Goal: Navigation & Orientation: Find specific page/section

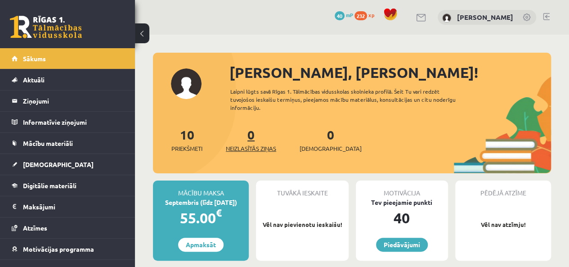
click at [253, 138] on link "0 Neizlasītās ziņas" at bounding box center [251, 139] width 50 height 27
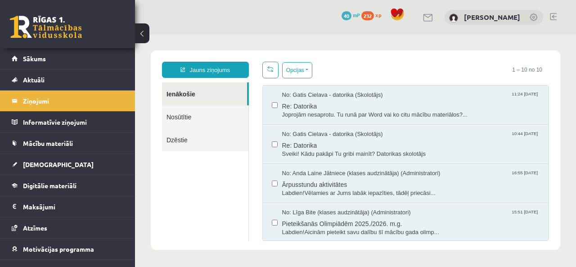
click at [204, 115] on link "Nosūtītie" at bounding box center [205, 116] width 86 height 23
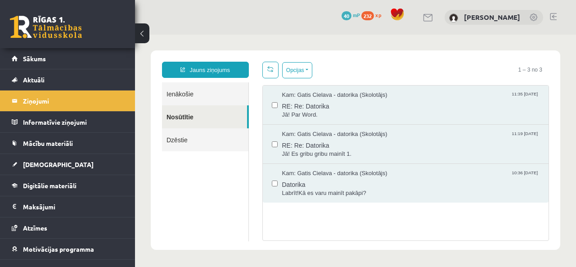
click at [193, 94] on link "Ienākošie" at bounding box center [205, 93] width 86 height 23
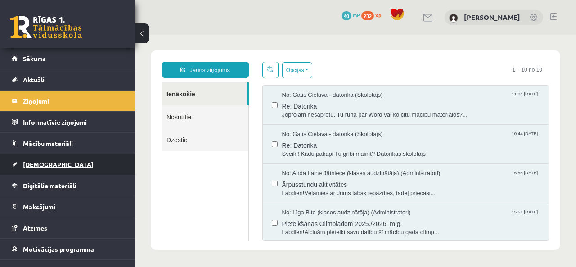
click at [41, 163] on span "[DEMOGRAPHIC_DATA]" at bounding box center [58, 164] width 71 height 8
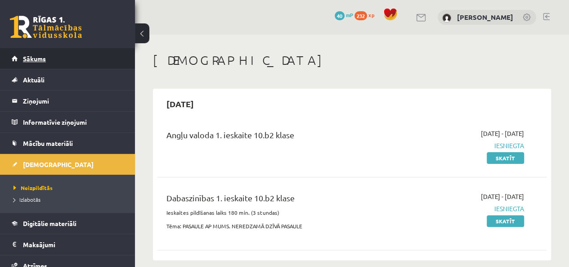
click at [32, 60] on span "Sākums" at bounding box center [34, 58] width 23 height 8
